Goal: Find specific page/section: Find specific page/section

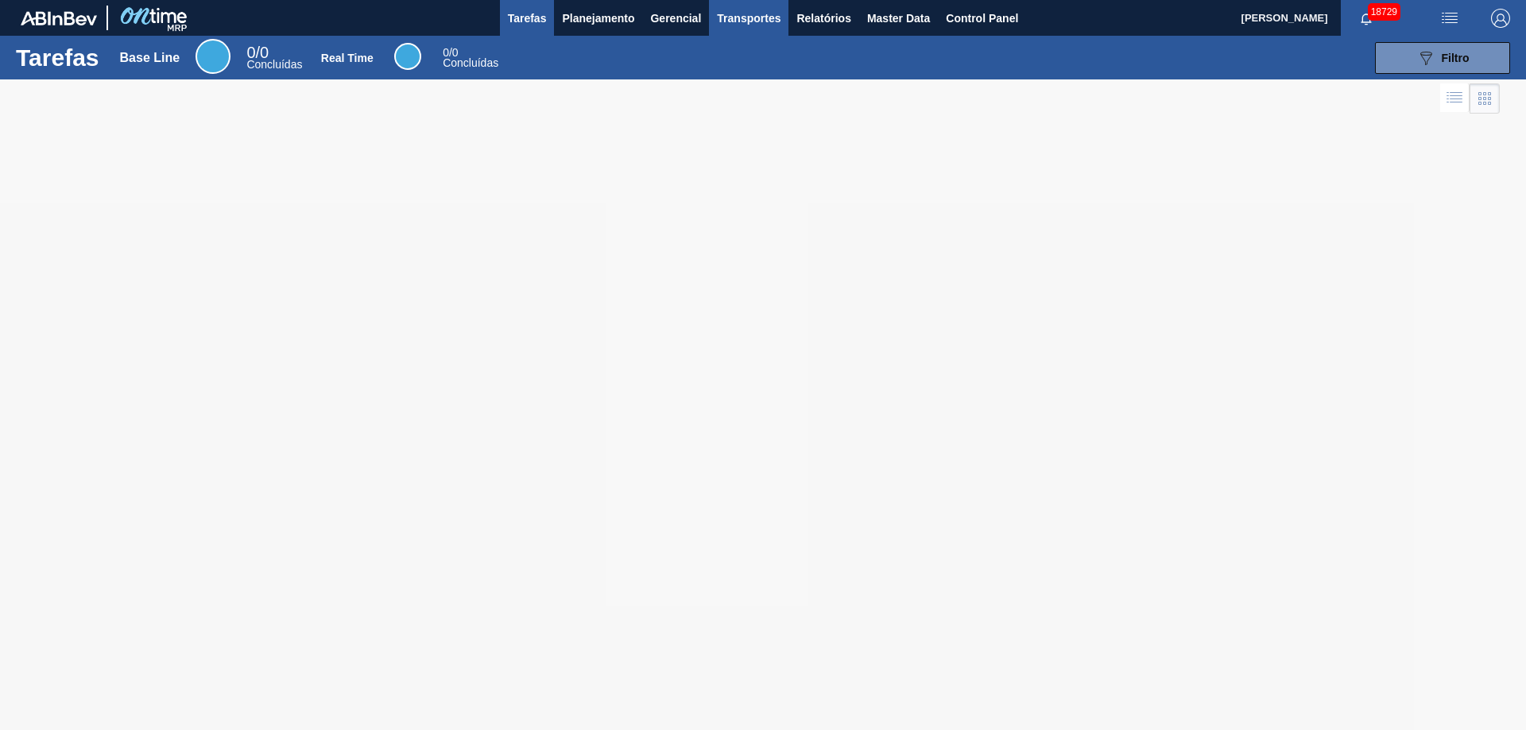
click at [765, 11] on span "Transportes" at bounding box center [749, 18] width 64 height 19
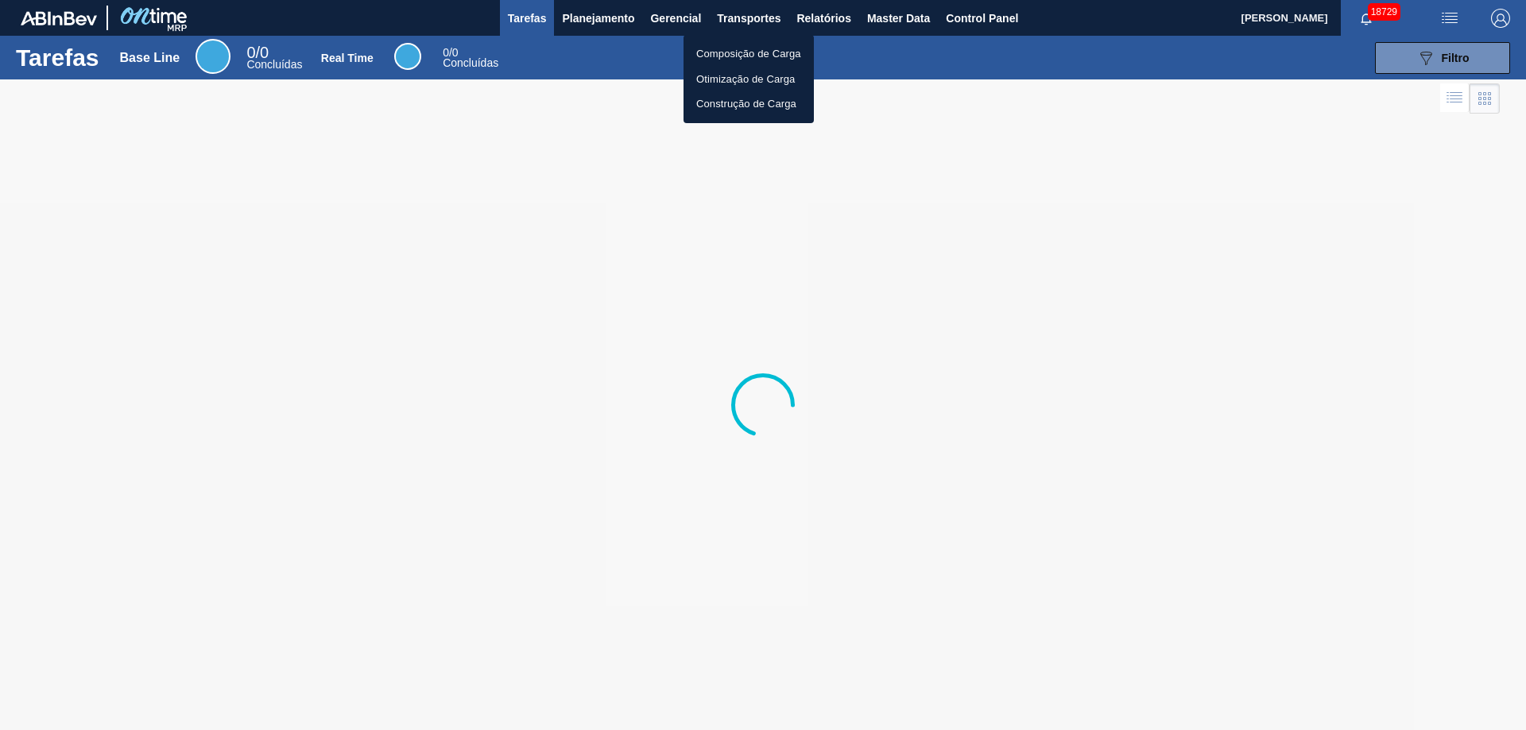
click at [763, 48] on li "Composição de Carga" at bounding box center [749, 53] width 130 height 25
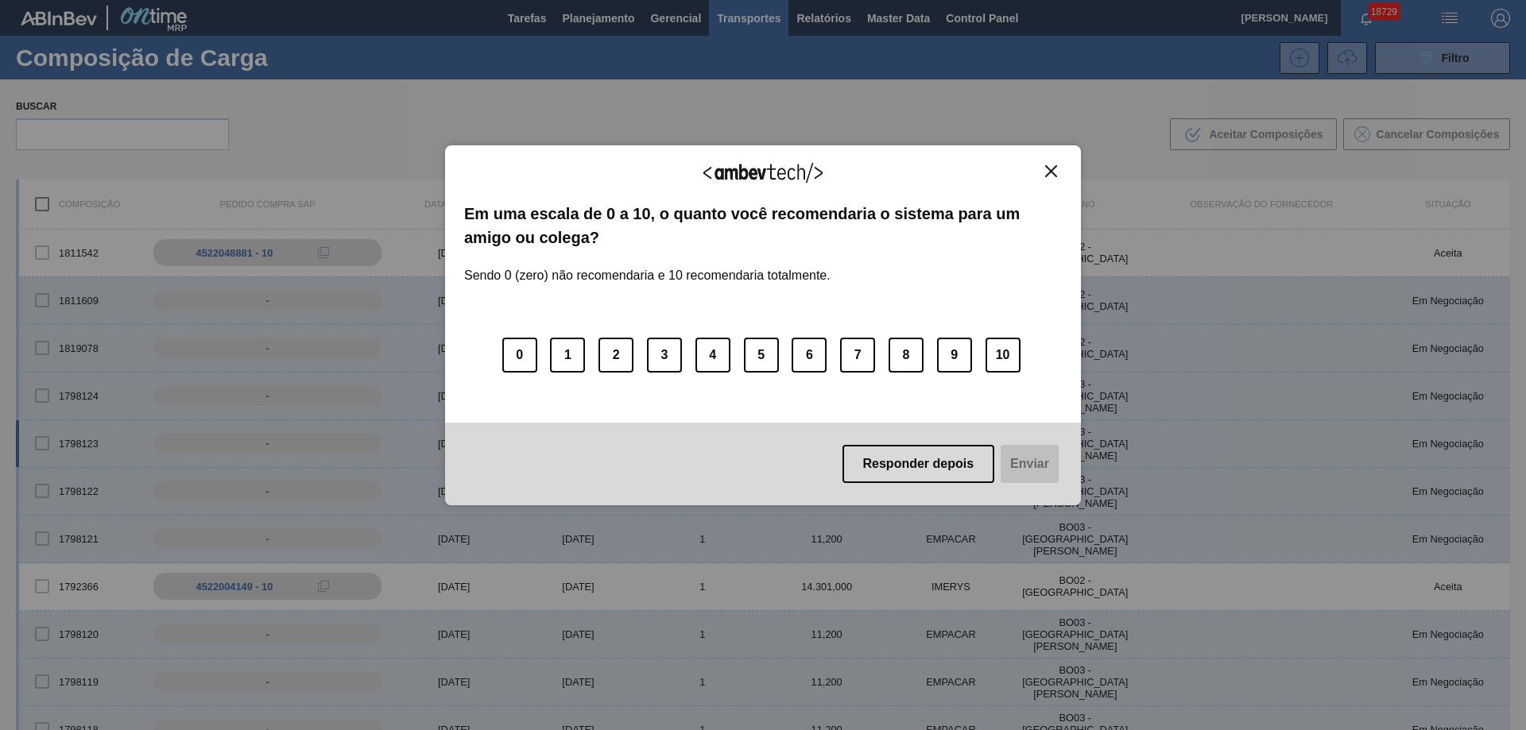
click at [955, 455] on button "Responder depois" at bounding box center [919, 464] width 153 height 38
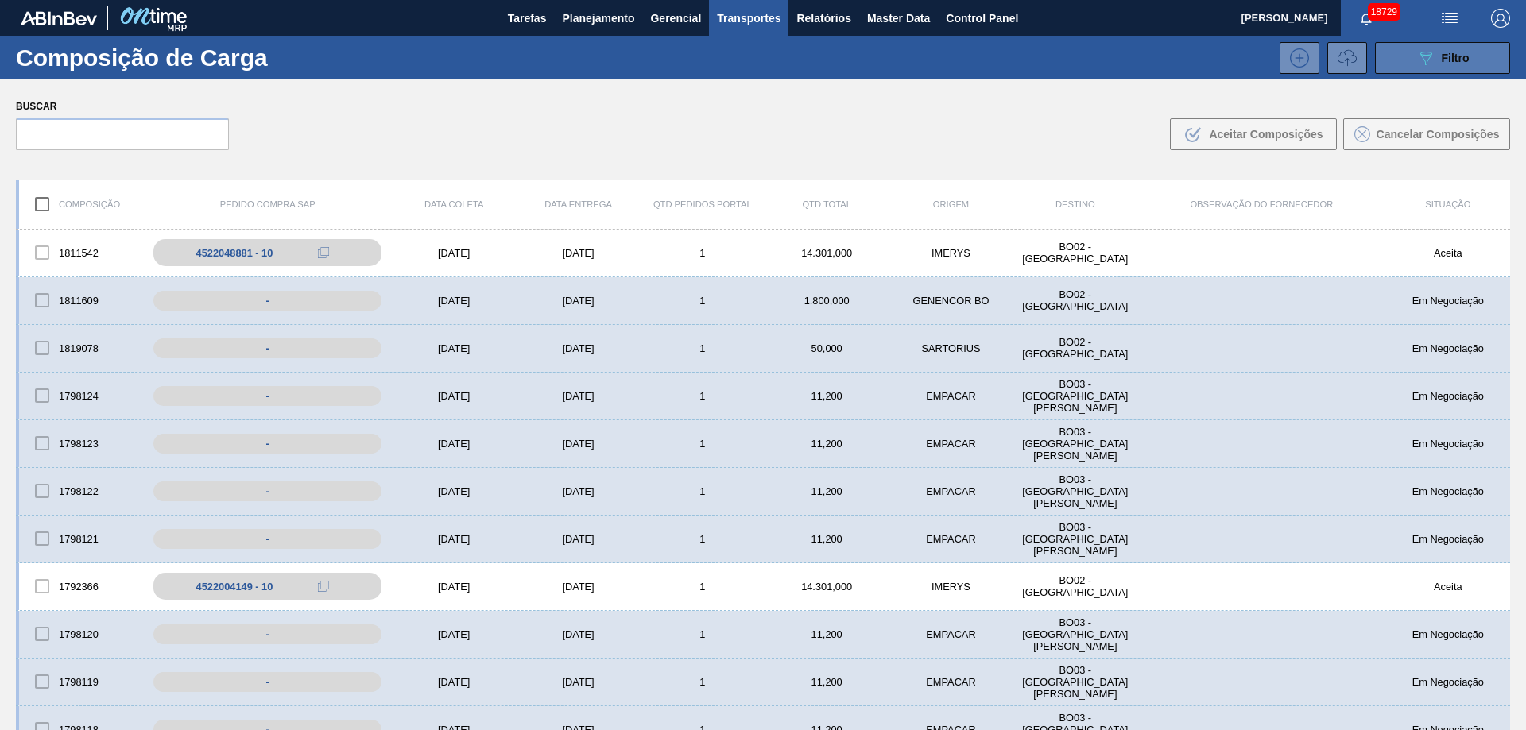
click at [1447, 54] on span "Filtro" at bounding box center [1456, 58] width 28 height 13
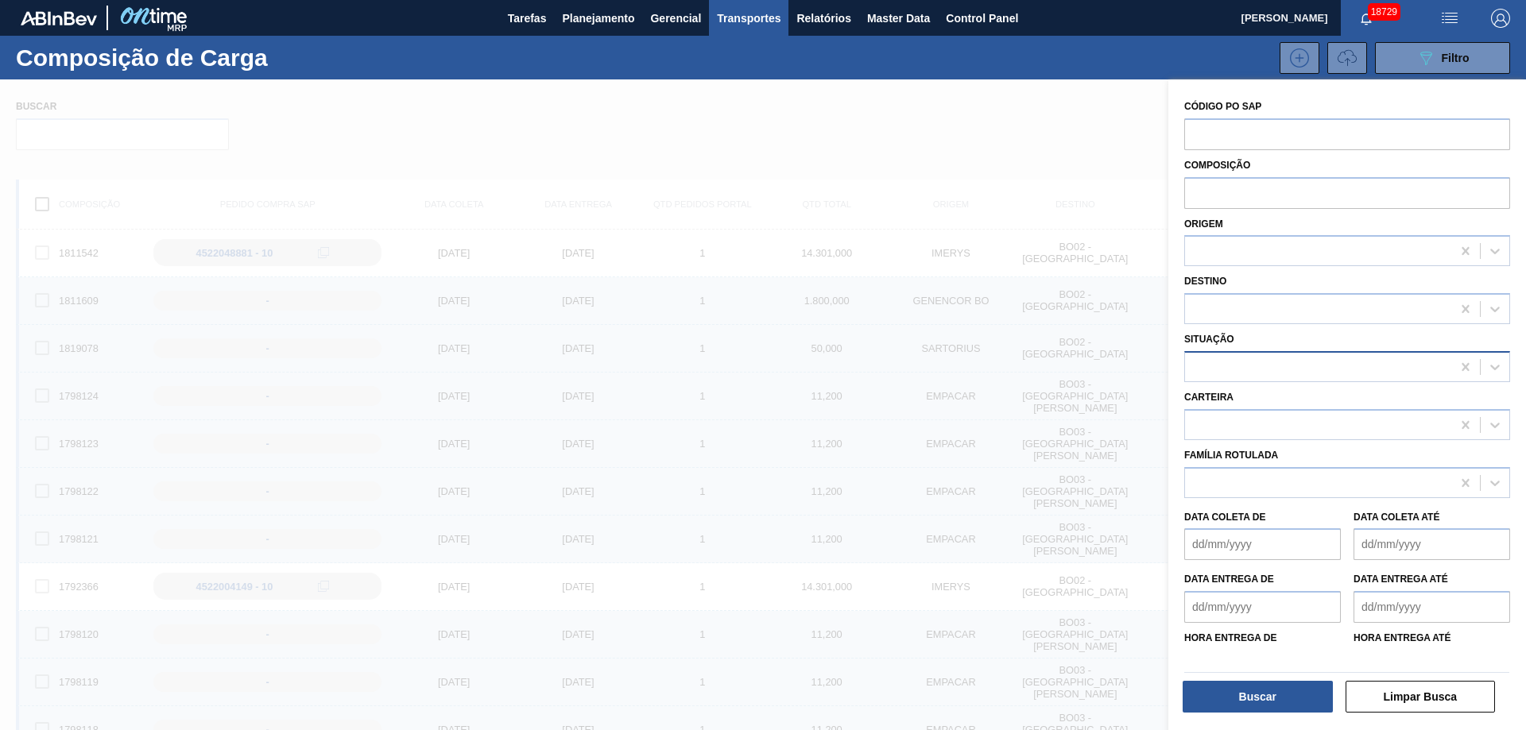
click at [1327, 365] on div at bounding box center [1318, 366] width 266 height 23
click at [1311, 357] on div at bounding box center [1318, 366] width 266 height 23
click at [1317, 359] on div at bounding box center [1318, 366] width 266 height 23
